Goal: Find contact information: Find contact information

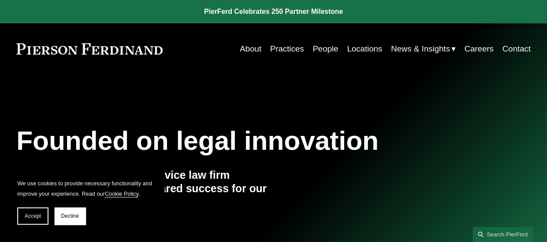
click at [353, 48] on link "Locations" at bounding box center [364, 49] width 35 height 16
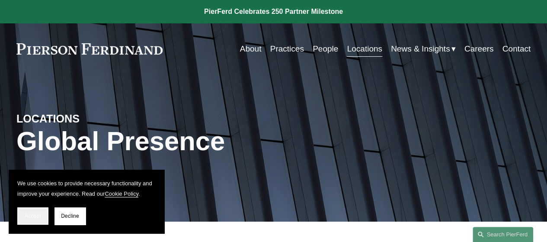
click at [31, 220] on button "Accept" at bounding box center [32, 215] width 31 height 17
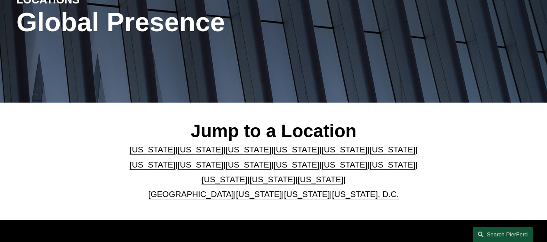
scroll to position [156, 0]
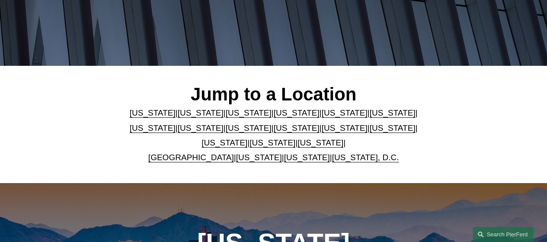
click at [209, 158] on link "United Kingdom" at bounding box center [191, 157] width 86 height 9
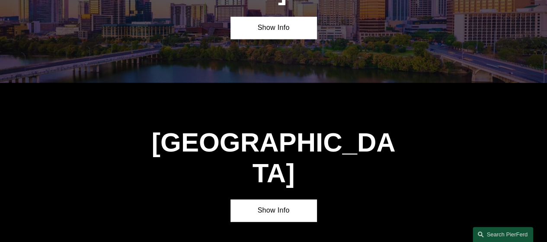
scroll to position [2689, 0]
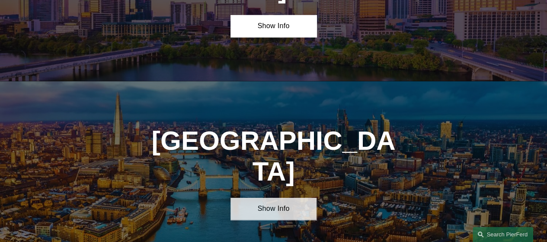
click at [268, 198] on link "Show Info" at bounding box center [273, 209] width 86 height 22
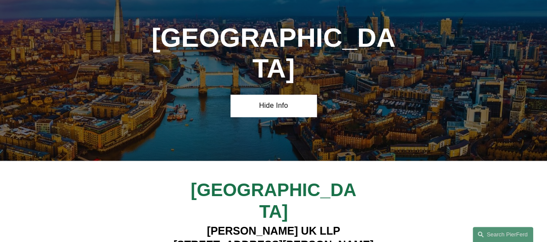
scroll to position [2792, 0]
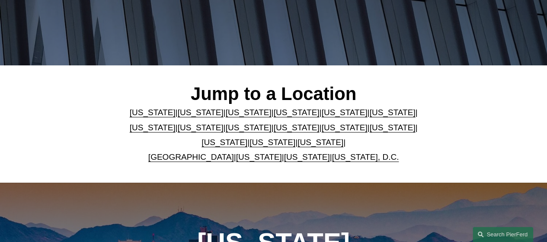
scroll to position [156, 0]
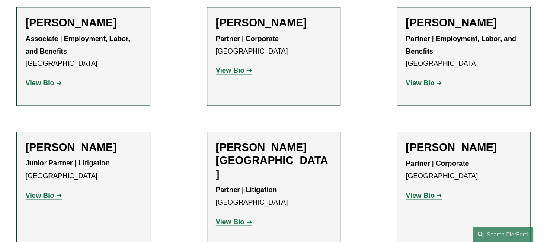
scroll to position [644, 0]
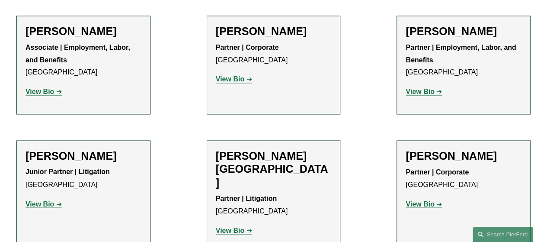
click at [229, 226] on strong "View Bio" at bounding box center [230, 229] width 29 height 7
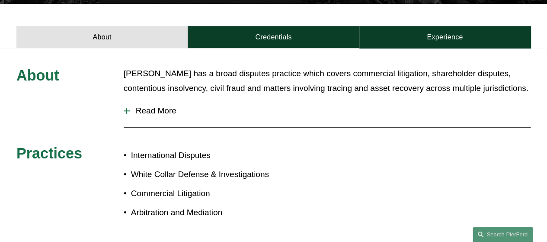
scroll to position [259, 0]
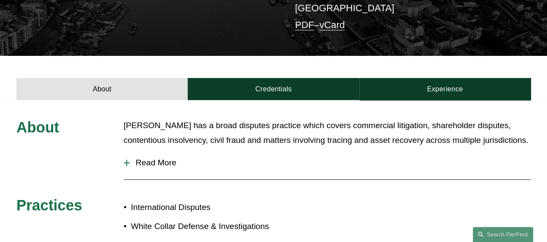
click at [144, 158] on span "Read More" at bounding box center [330, 163] width 401 height 10
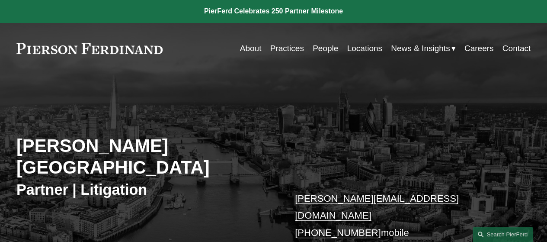
scroll to position [0, 0]
